Goal: Find specific page/section: Find specific page/section

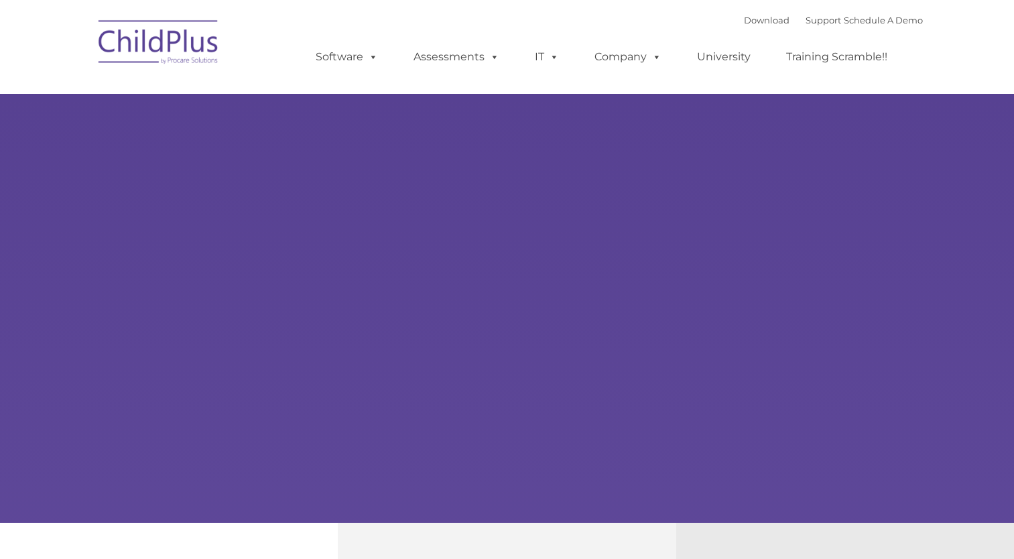
type input ""
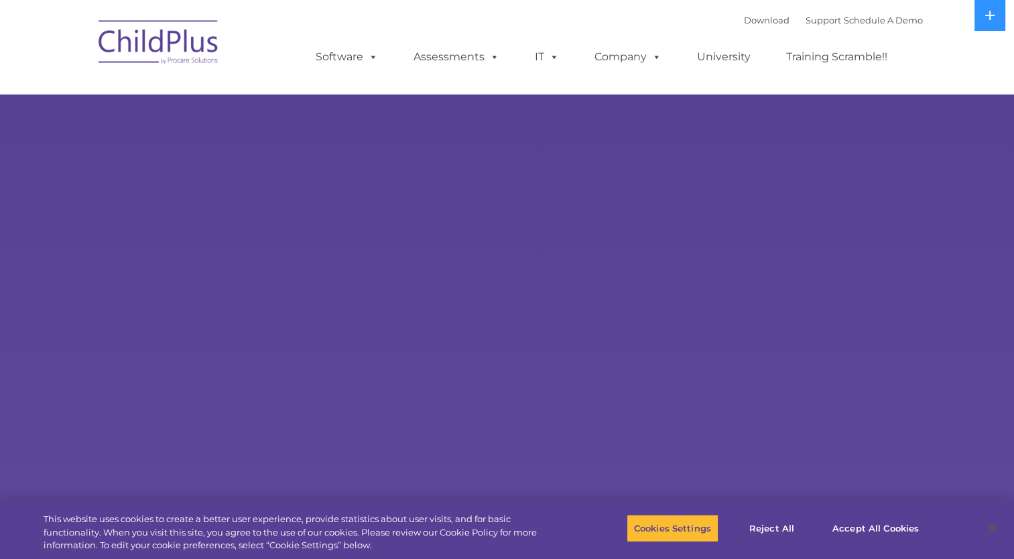
select select "MEDIUM"
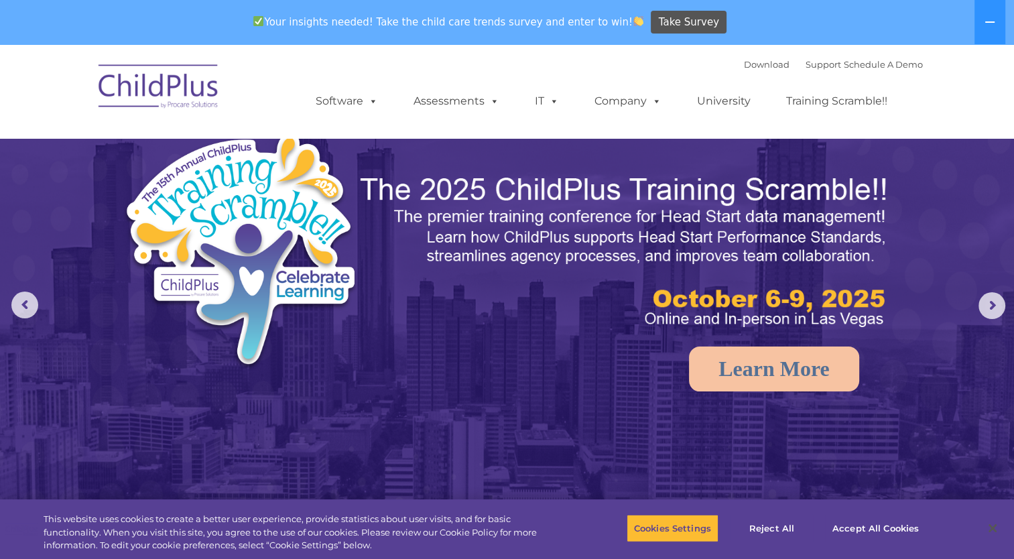
click at [657, 173] on img at bounding box center [625, 251] width 534 height 159
